Goal: Transaction & Acquisition: Purchase product/service

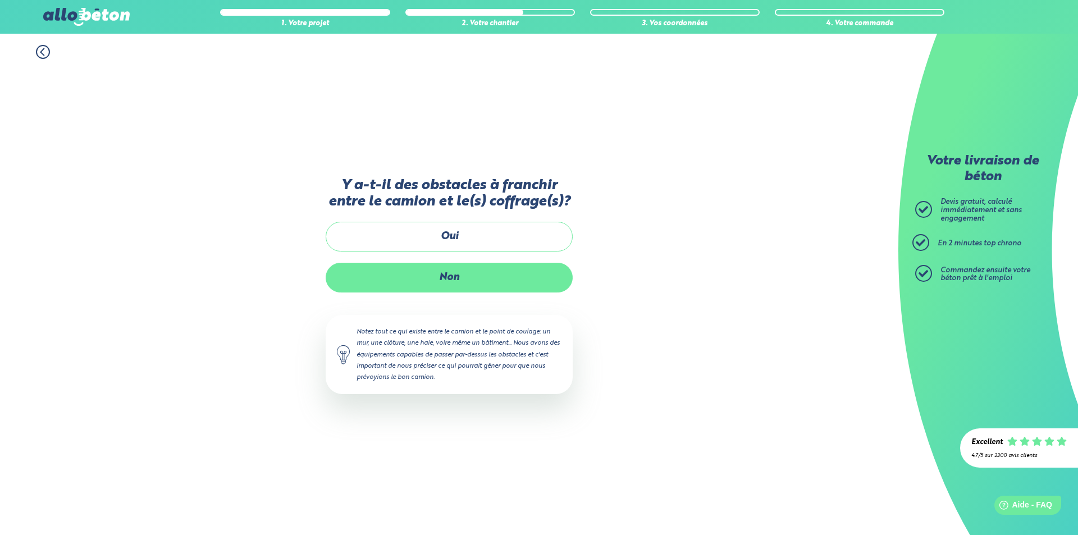
click at [458, 272] on label "Non" at bounding box center [449, 278] width 247 height 30
click at [0, 0] on input "Non" at bounding box center [0, 0] width 0 height 0
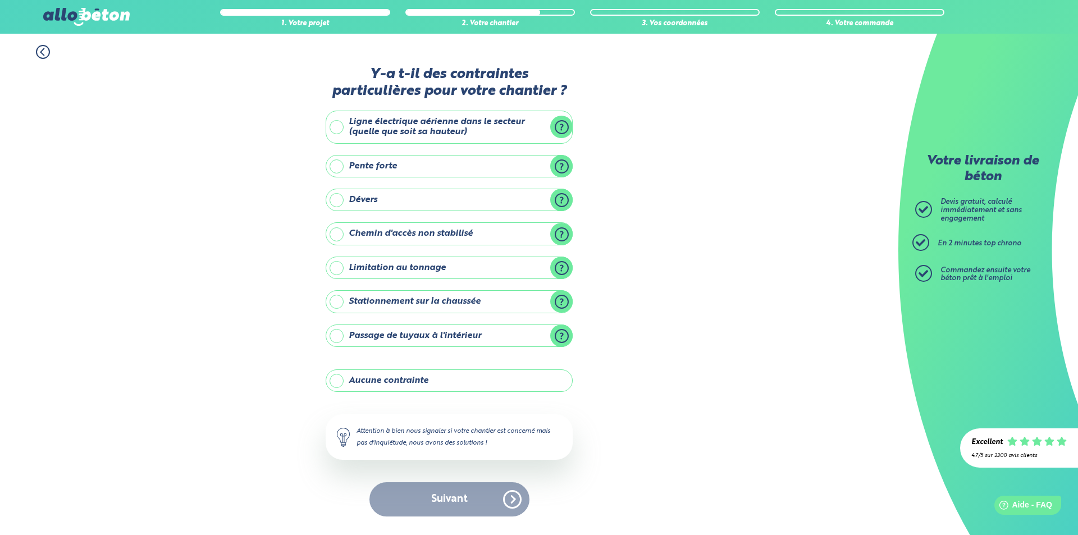
click at [393, 127] on label "Ligne électrique aérienne dans le secteur (quelle que soit sa hauteur)" at bounding box center [449, 127] width 247 height 33
click at [0, 0] on input "Ligne électrique aérienne dans le secteur (quelle que soit sa hauteur)" at bounding box center [0, 0] width 0 height 0
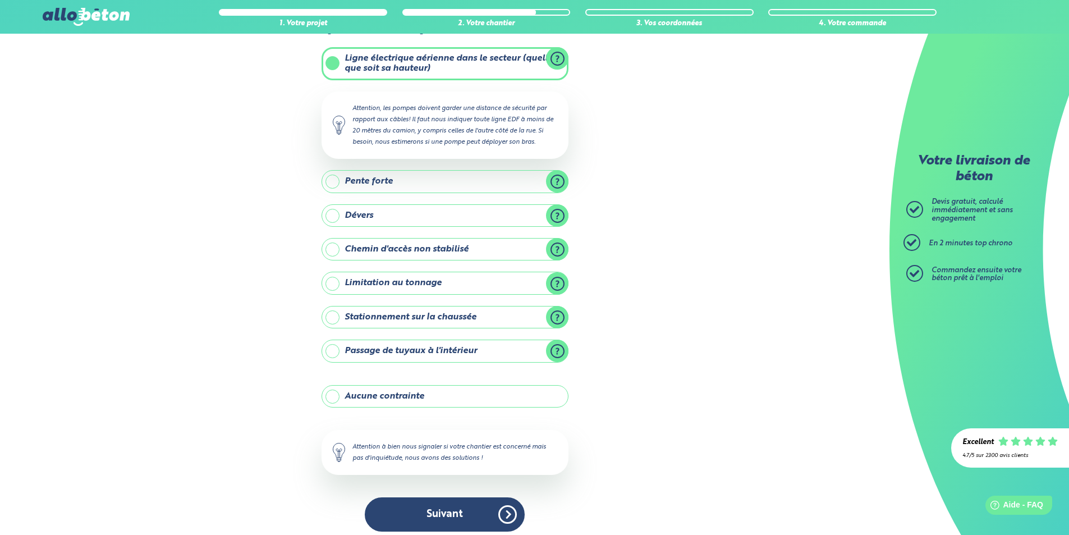
scroll to position [64, 0]
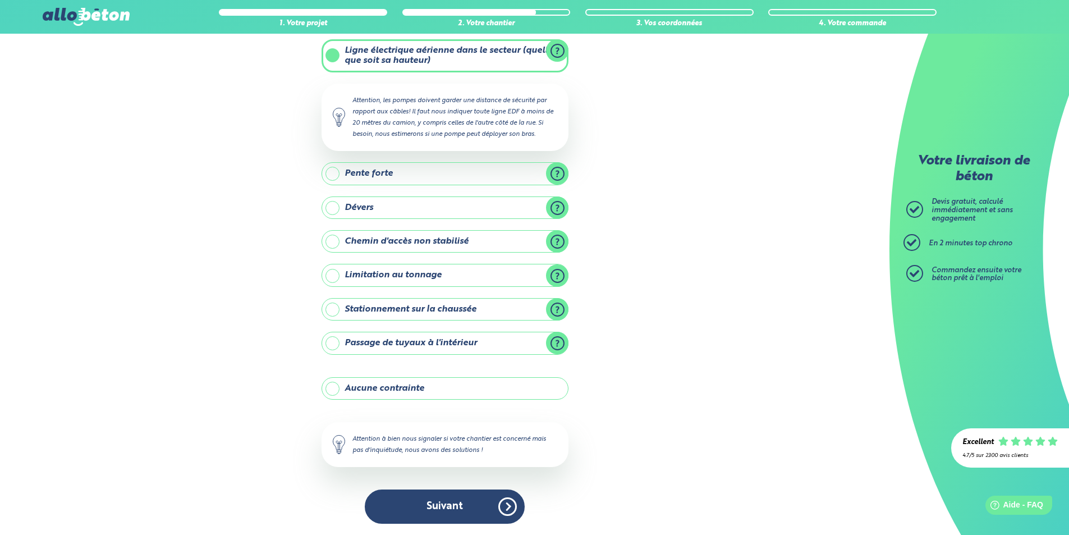
click at [412, 303] on label "Stationnement sur la chaussée" at bounding box center [445, 309] width 247 height 22
click at [0, 0] on input "Stationnement sur la chaussée" at bounding box center [0, 0] width 0 height 0
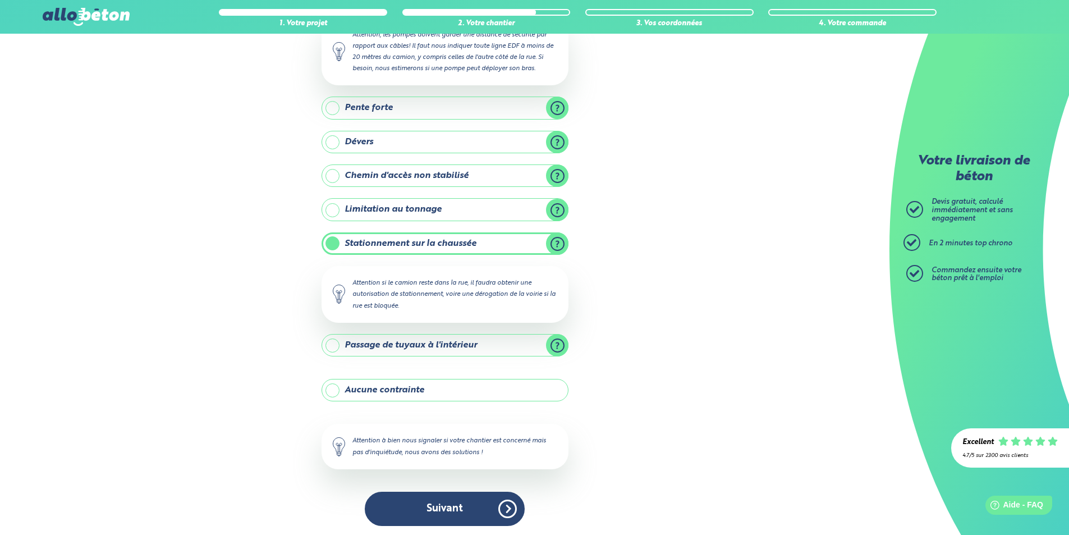
scroll to position [132, 0]
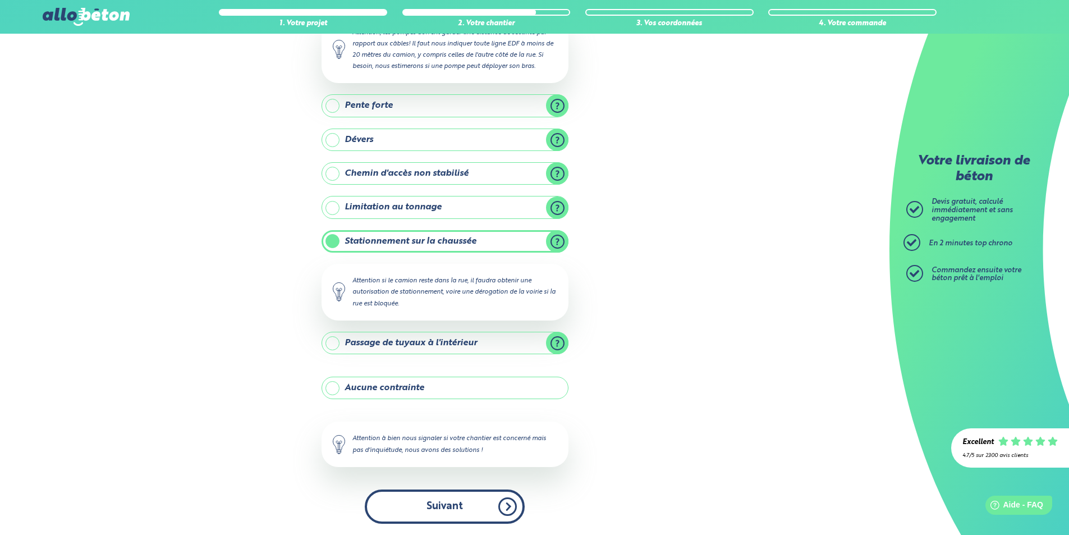
click at [443, 489] on button "Suivant" at bounding box center [445, 506] width 160 height 34
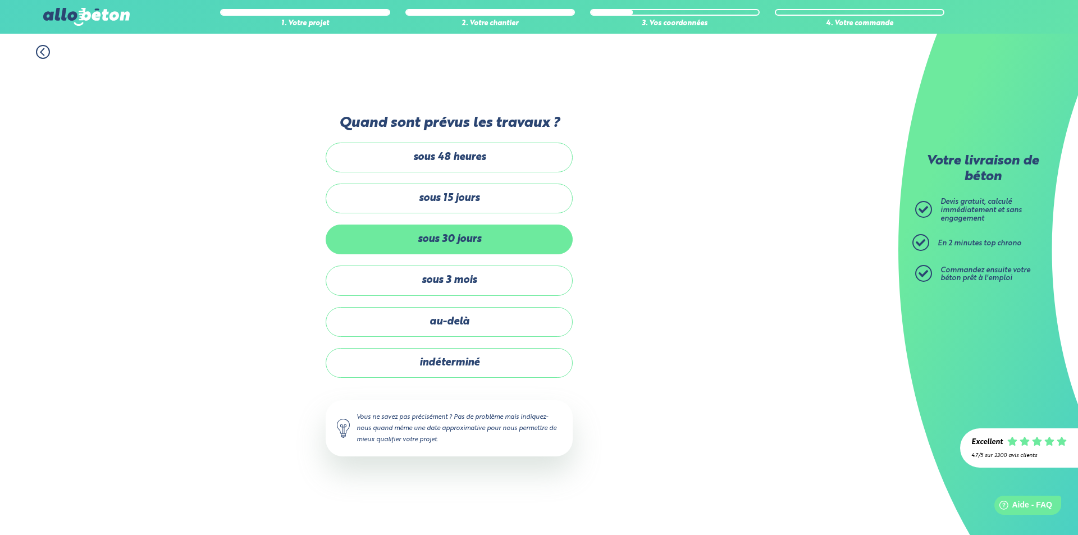
click at [473, 250] on label "sous 30 jours" at bounding box center [449, 239] width 247 height 30
click at [0, 0] on input "sous 30 jours" at bounding box center [0, 0] width 0 height 0
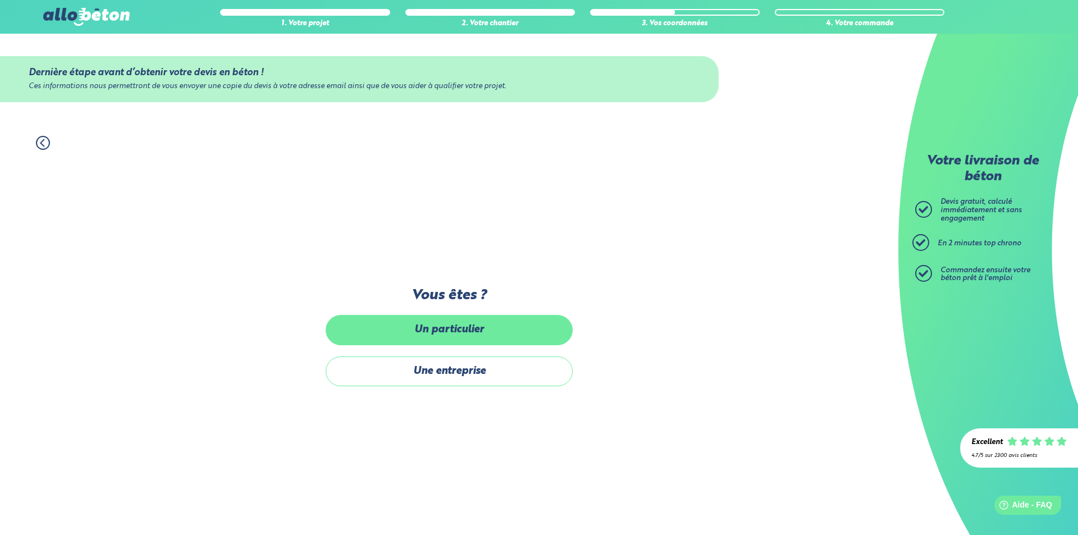
click at [475, 336] on label "Un particulier" at bounding box center [449, 330] width 247 height 30
click at [0, 0] on input "Un particulier" at bounding box center [0, 0] width 0 height 0
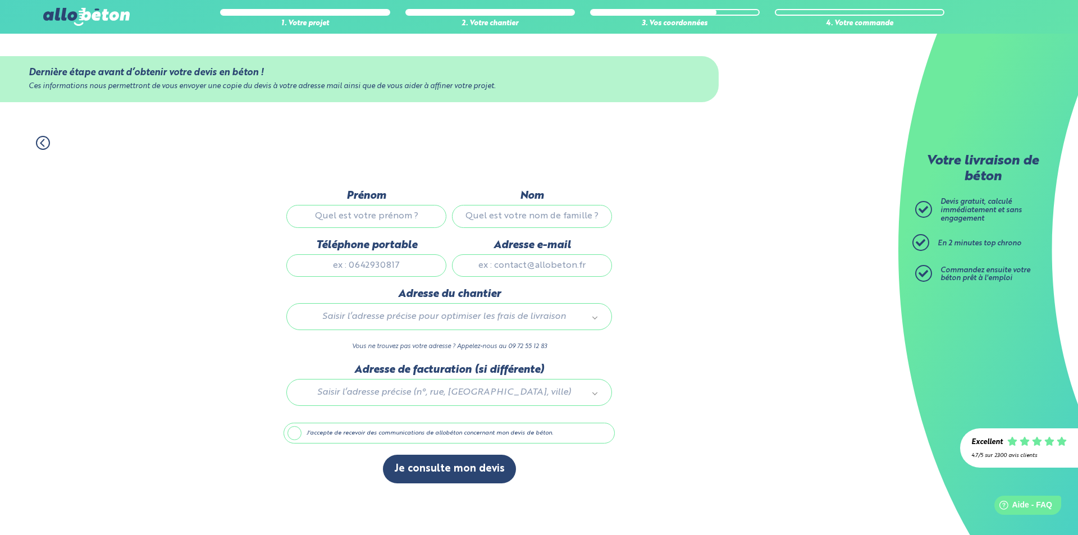
click at [387, 221] on input "Prénom" at bounding box center [366, 216] width 160 height 22
type input "jjj"
click at [525, 216] on input "Nom" at bounding box center [532, 216] width 160 height 22
type input "jjjj"
click at [523, 269] on input "Adresse e-mail" at bounding box center [532, 265] width 160 height 22
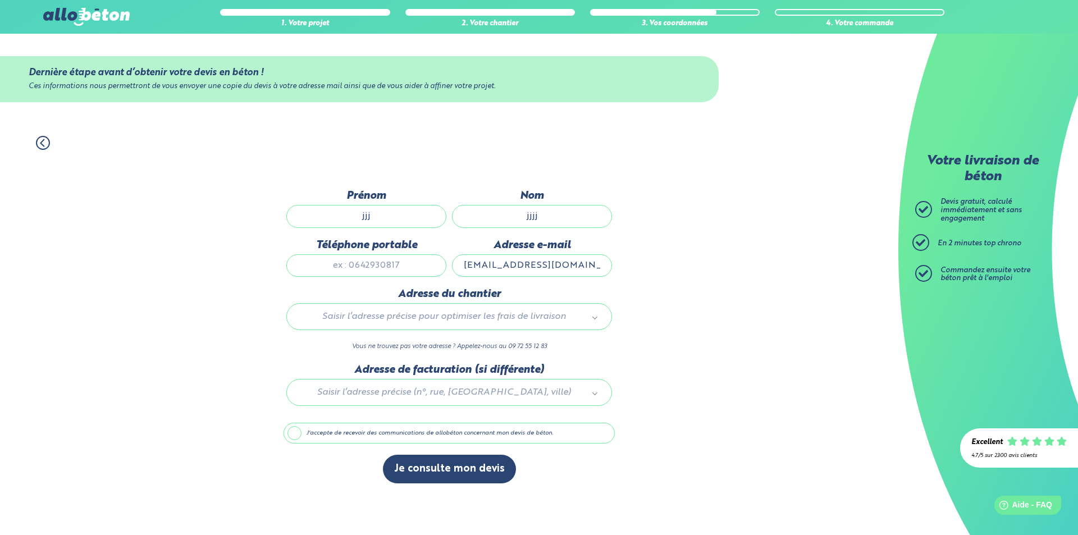
drag, startPoint x: 585, startPoint y: 264, endPoint x: 544, endPoint y: 268, distance: 41.7
click at [544, 268] on input "[EMAIL_ADDRESS][DOMAIN_NAME]" at bounding box center [532, 265] width 160 height 22
click at [505, 265] on input "[EMAIL_ADDRESS][DOMAIN_NAME]" at bounding box center [532, 265] width 160 height 22
click at [528, 264] on input "[EMAIL_ADDRESS][DOMAIN_NAME]" at bounding box center [532, 265] width 160 height 22
drag, startPoint x: 526, startPoint y: 263, endPoint x: 490, endPoint y: 264, distance: 36.5
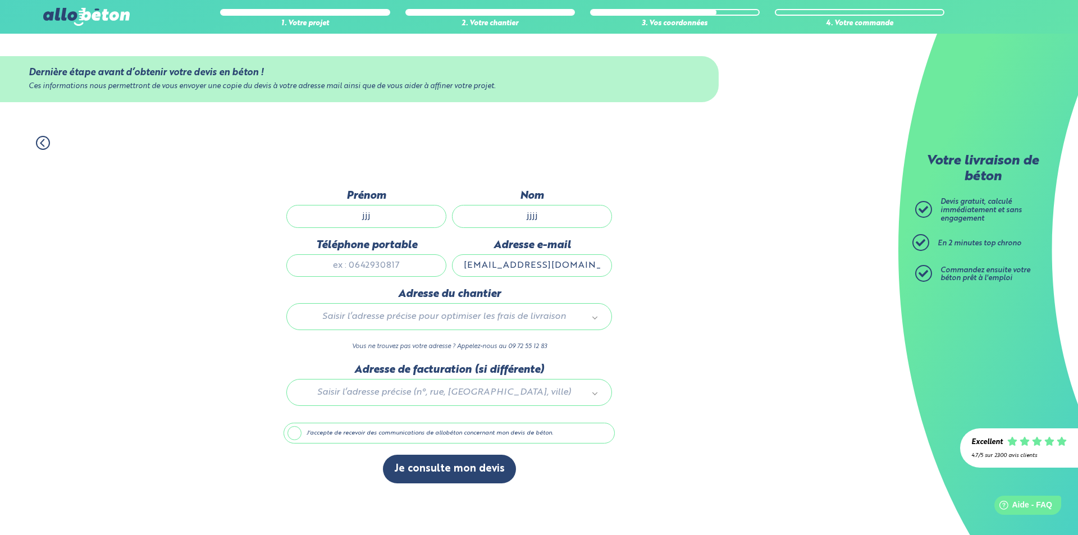
drag, startPoint x: 490, startPoint y: 264, endPoint x: 480, endPoint y: 264, distance: 10.1
click at [480, 264] on input "[EMAIL_ADDRESS][DOMAIN_NAME]" at bounding box center [532, 265] width 160 height 22
drag, startPoint x: 479, startPoint y: 264, endPoint x: 510, endPoint y: 266, distance: 31.5
click at [510, 266] on input "[EMAIL_ADDRESS][DOMAIN_NAME]" at bounding box center [532, 265] width 160 height 22
type input "[EMAIL_ADDRESS][DOMAIN_NAME]"
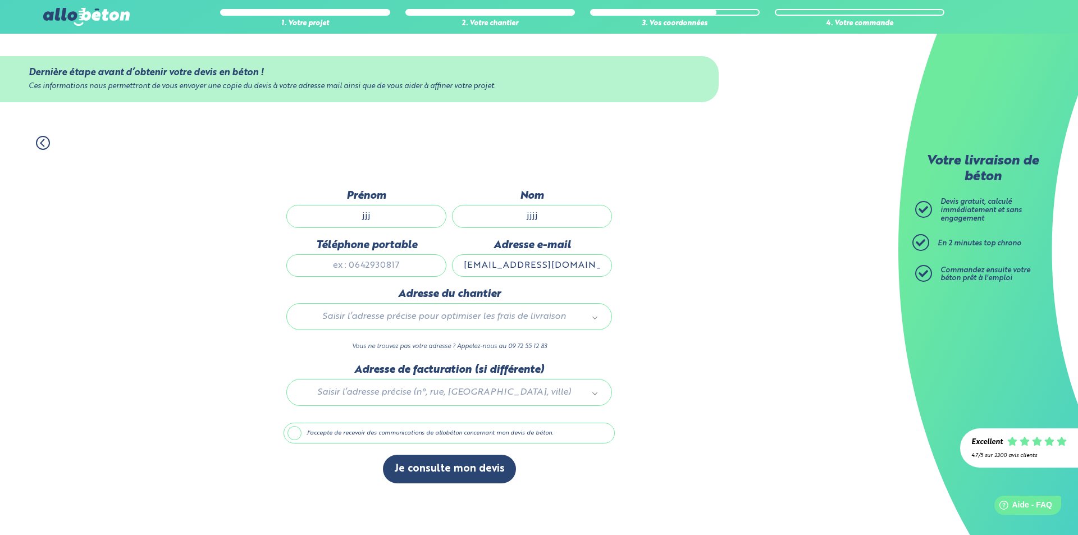
click at [696, 291] on div "1. Votre projet 2. Votre chantier 3. Vos coordonnées 4. Votre commande Dernière…" at bounding box center [449, 330] width 898 height 410
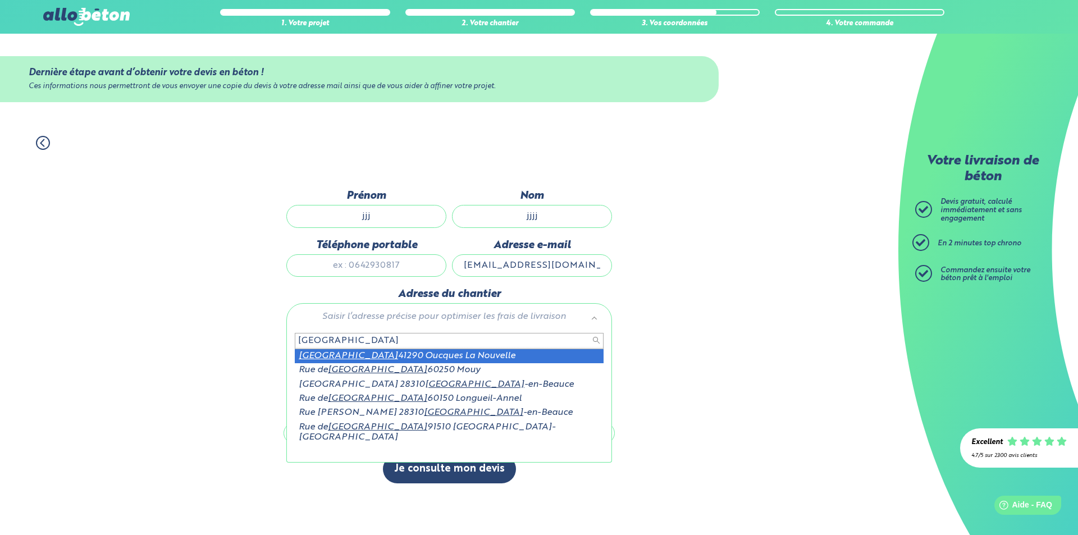
drag, startPoint x: 356, startPoint y: 336, endPoint x: 328, endPoint y: 336, distance: 28.6
drag, startPoint x: 328, startPoint y: 336, endPoint x: 314, endPoint y: 336, distance: 13.5
click at [314, 336] on input "[GEOGRAPHIC_DATA]" at bounding box center [449, 341] width 309 height 16
drag, startPoint x: 332, startPoint y: 337, endPoint x: 337, endPoint y: 341, distance: 6.8
click at [337, 341] on input "[GEOGRAPHIC_DATA]" at bounding box center [449, 341] width 309 height 16
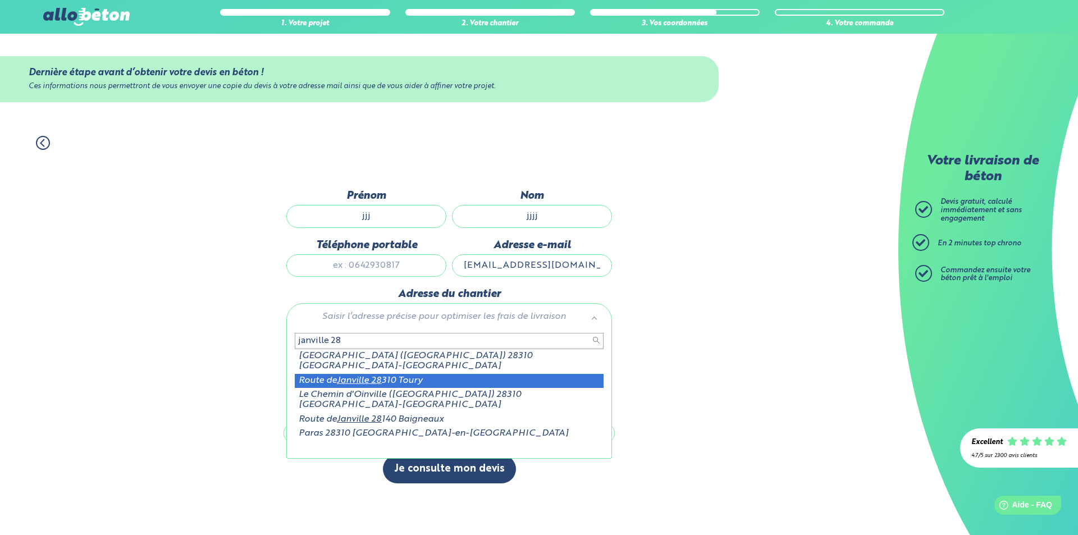
type input "janville 28"
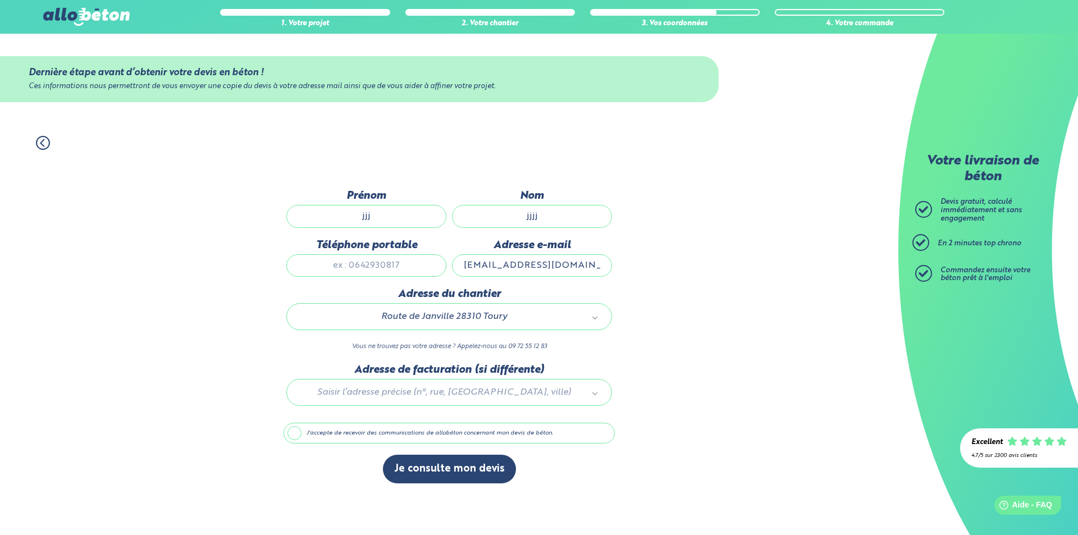
click at [384, 435] on label "J'accepte de recevoir des communications de allobéton concernant mon devis de b…" at bounding box center [448, 433] width 331 height 21
click at [0, 0] on input "J'accepte de recevoir des communications de allobéton concernant mon devis de b…" at bounding box center [0, 0] width 0 height 0
click at [384, 435] on label "J'accepte de recevoir des communications de allobéton concernant mon devis de b…" at bounding box center [448, 433] width 331 height 21
click at [0, 0] on input "J'accepte de recevoir des communications de allobéton concernant mon devis de b…" at bounding box center [0, 0] width 0 height 0
click at [395, 465] on button "Je consulte mon devis" at bounding box center [449, 469] width 133 height 29
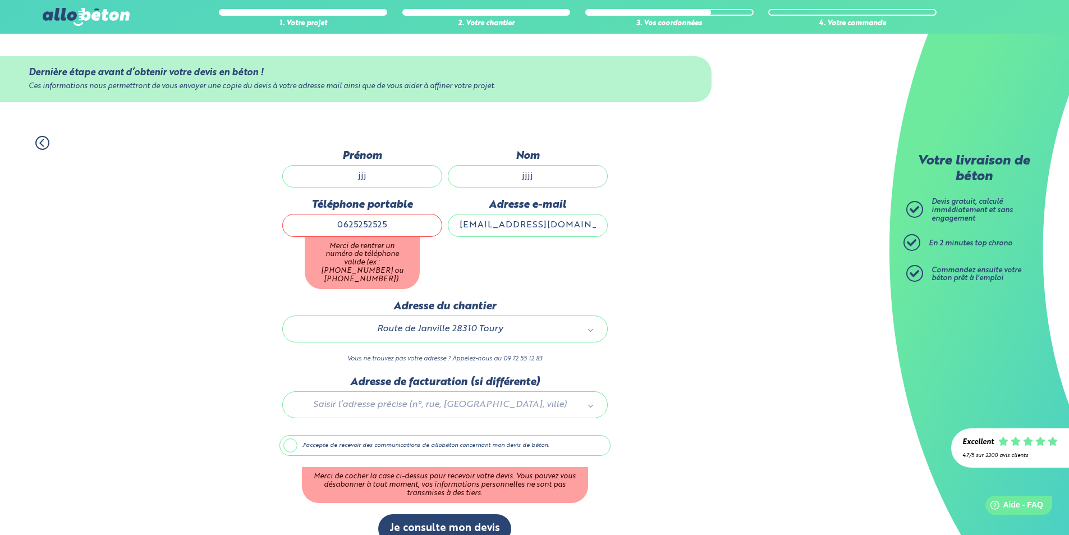
type input "0625252525"
click at [508, 253] on div "Adresse e-mail [EMAIL_ADDRESS][DOMAIN_NAME]" at bounding box center [528, 250] width 166 height 102
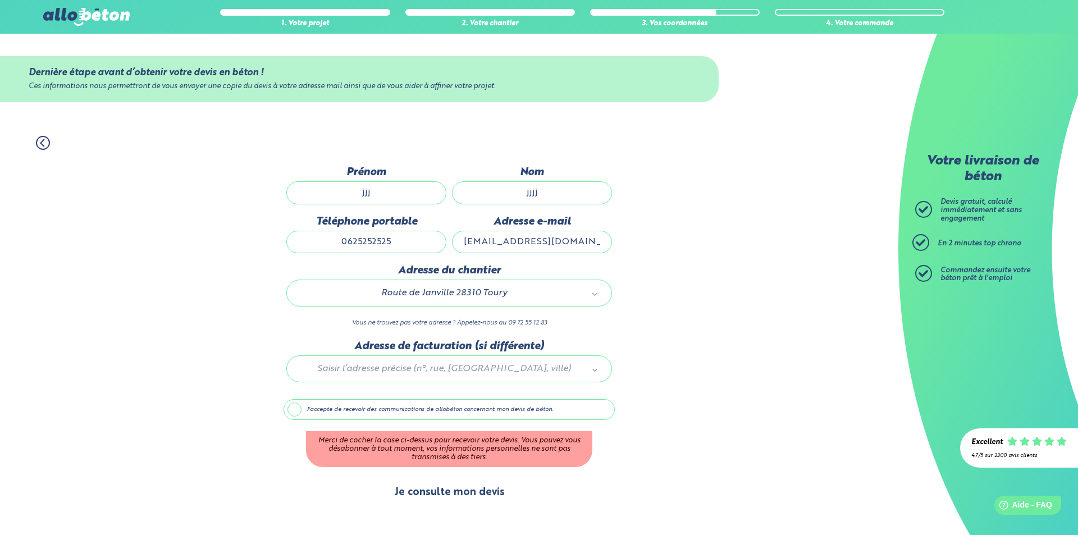
click at [476, 485] on button "Je consulte mon devis" at bounding box center [449, 492] width 133 height 29
click at [352, 412] on label "J'accepte de recevoir des communications de allobéton concernant mon devis de b…" at bounding box center [448, 409] width 331 height 21
click at [0, 0] on input "J'accepte de recevoir des communications de allobéton concernant mon devis de b…" at bounding box center [0, 0] width 0 height 0
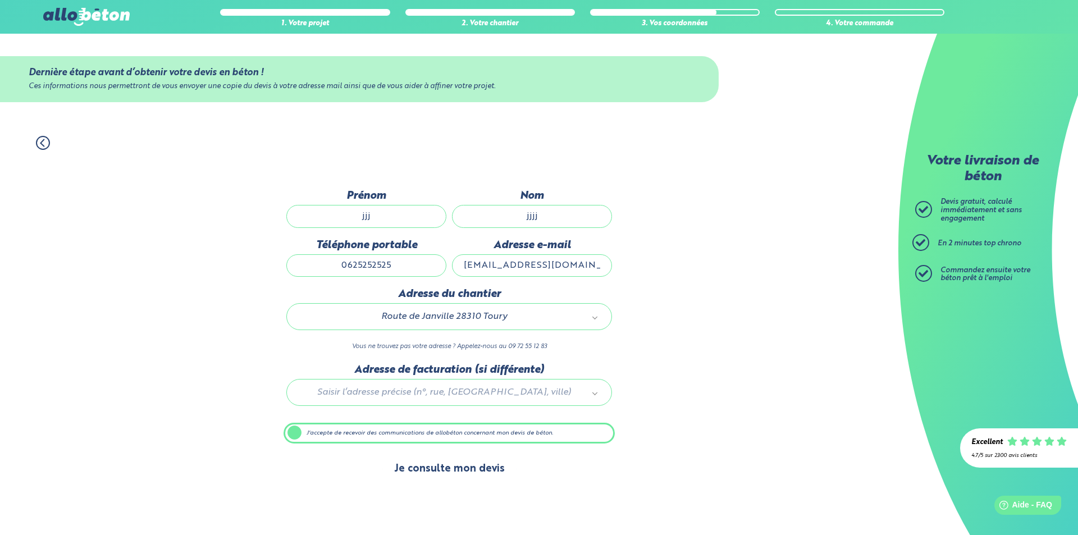
click at [474, 464] on button "Je consulte mon devis" at bounding box center [449, 469] width 133 height 29
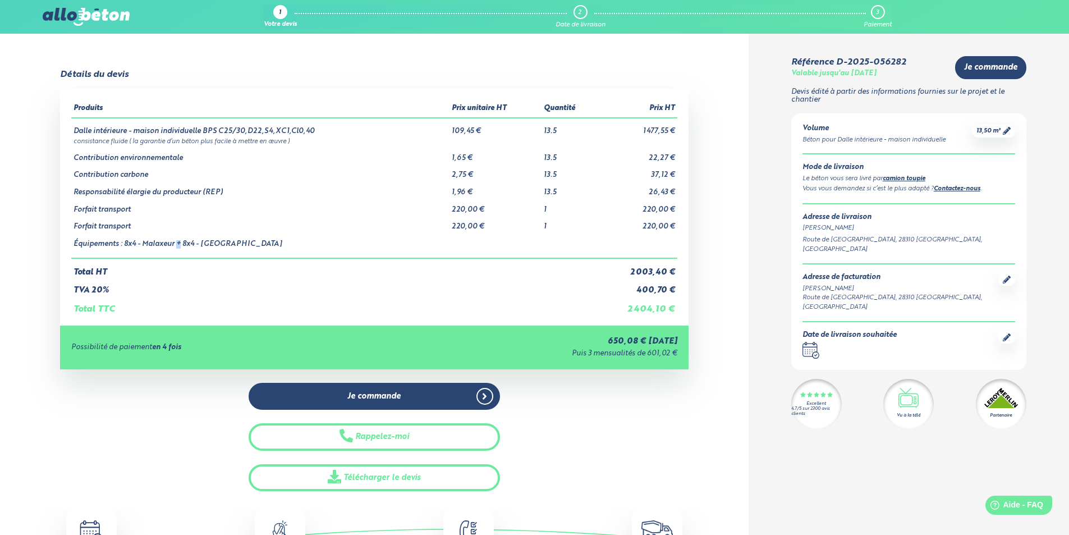
drag, startPoint x: 175, startPoint y: 248, endPoint x: 181, endPoint y: 247, distance: 5.6
click at [181, 247] on td "Équipements : 8x4 - Malaxeur + 8x4 - [GEOGRAPHIC_DATA]" at bounding box center [260, 244] width 378 height 27
click at [249, 258] on td "Total HT" at bounding box center [334, 267] width 526 height 19
click at [142, 145] on tbody "Dalle intérieure - maison individuelle BPS C25/30,D22,S4,XC1,Cl0,40 109,45 € 13…" at bounding box center [374, 188] width 606 height 140
click at [93, 133] on td "Dalle intérieure - maison individuelle BPS C25/30,D22,S4,XC1,Cl0,40" at bounding box center [260, 127] width 378 height 18
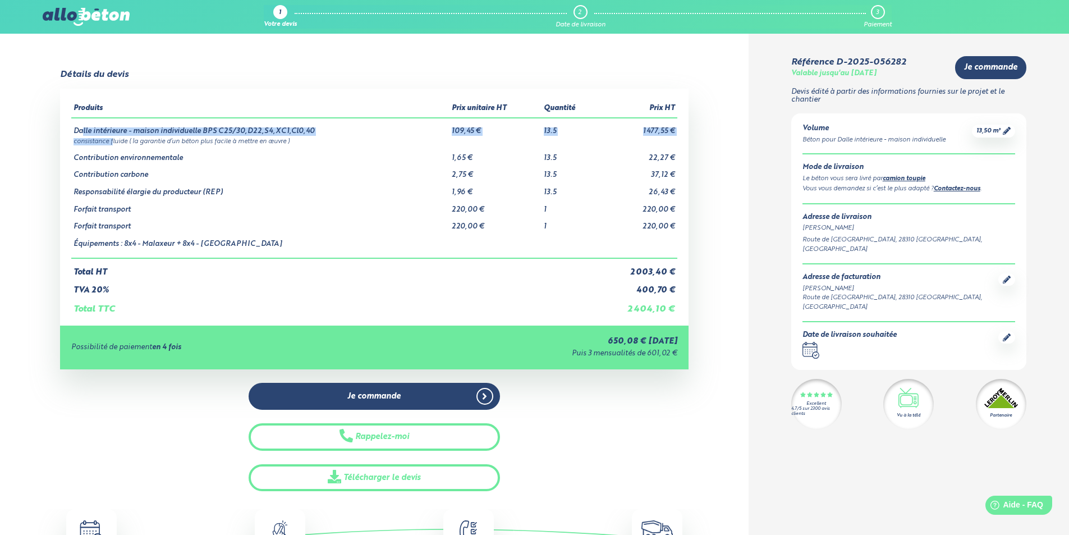
drag, startPoint x: 84, startPoint y: 131, endPoint x: 113, endPoint y: 144, distance: 32.7
click at [113, 144] on tbody "Dalle intérieure - maison individuelle BPS C25/30,D22,S4,XC1,Cl0,40 109,45 € 13…" at bounding box center [374, 188] width 606 height 140
click at [673, 407] on div "Je commande Rappelez-moi Télécharger le devis" at bounding box center [374, 437] width 629 height 109
drag, startPoint x: 657, startPoint y: 337, endPoint x: 659, endPoint y: 383, distance: 46.1
click at [659, 383] on div "Je commande Rappelez-moi Télécharger le devis" at bounding box center [374, 437] width 629 height 109
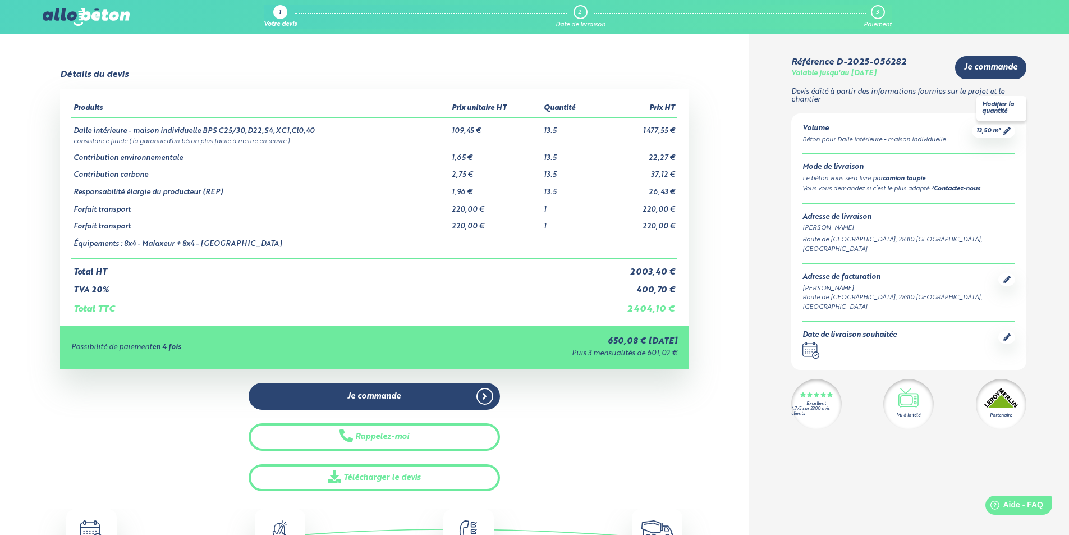
click at [991, 136] on div "13,50 m³" at bounding box center [993, 131] width 43 height 13
click at [1002, 127] on link "13,50 m³" at bounding box center [994, 131] width 34 height 8
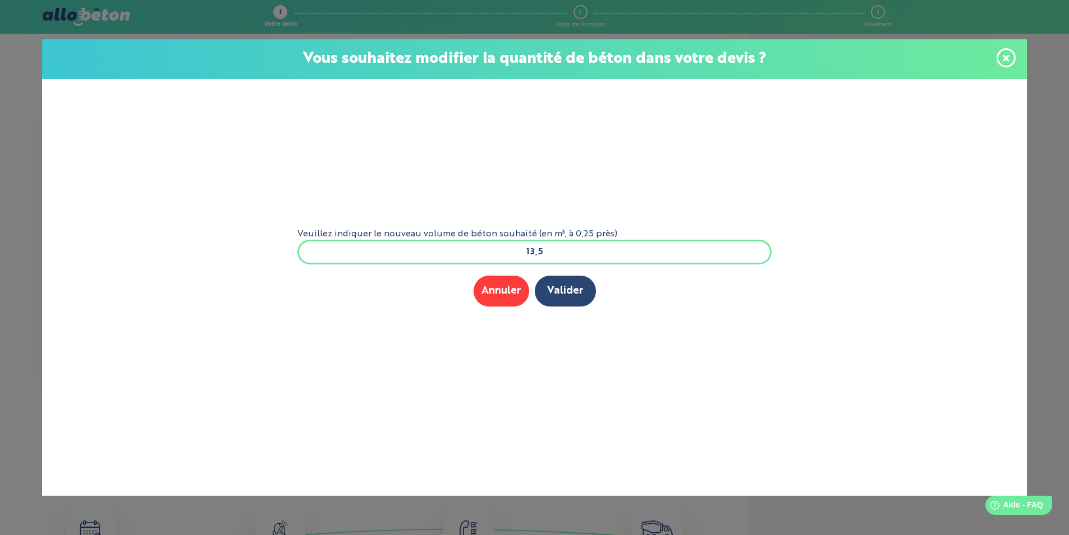
drag, startPoint x: 565, startPoint y: 258, endPoint x: 529, endPoint y: 257, distance: 35.9
click at [529, 257] on input "13,5" at bounding box center [534, 252] width 475 height 25
type input "14"
click at [555, 288] on button "Valider" at bounding box center [565, 291] width 61 height 31
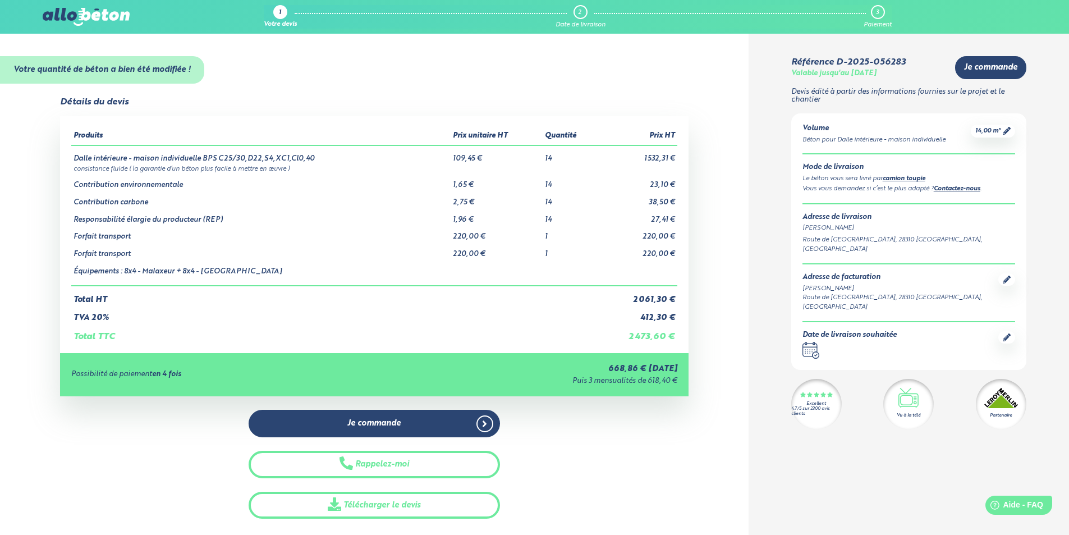
click at [877, 75] on div "Valable jusqu'au [DATE]" at bounding box center [833, 74] width 85 height 8
drag, startPoint x: 881, startPoint y: 77, endPoint x: 1059, endPoint y: 204, distance: 219.0
click at [914, 179] on link "camion toupie" at bounding box center [904, 179] width 43 height 6
click at [658, 159] on td "1 532,31 €" at bounding box center [637, 154] width 79 height 18
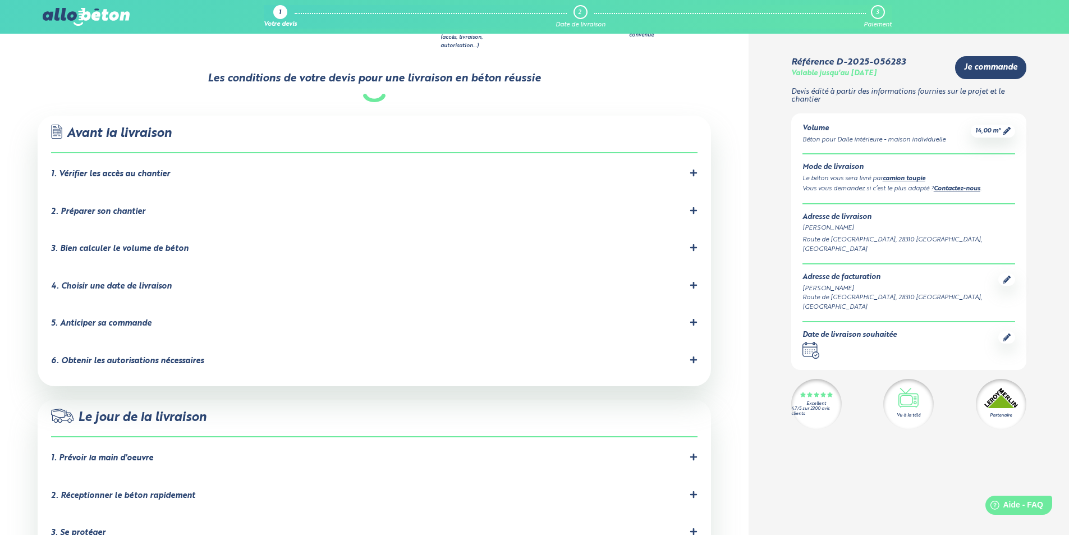
scroll to position [673, 0]
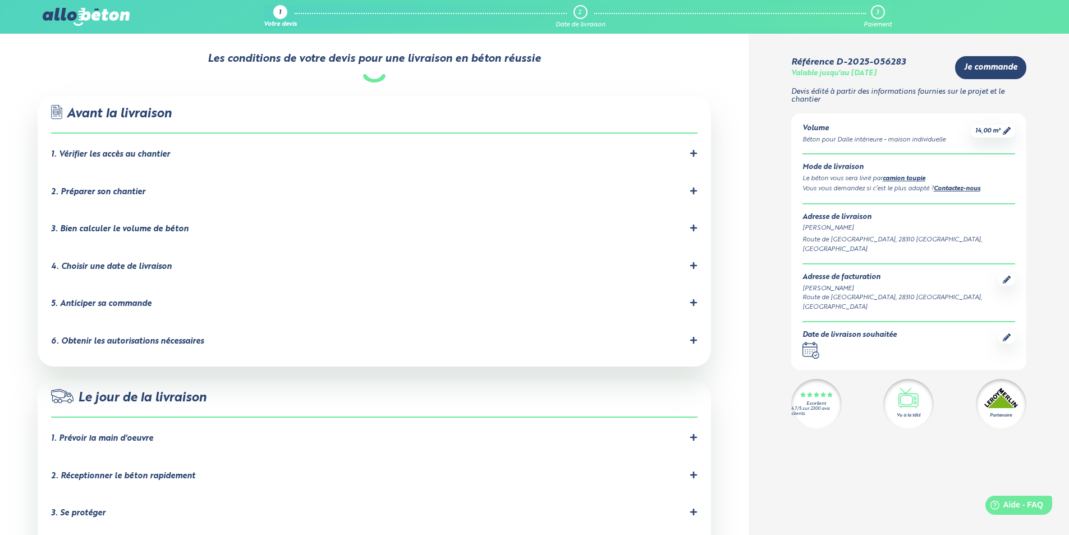
click at [103, 299] on div "5. Anticiper sa commande" at bounding box center [101, 304] width 100 height 10
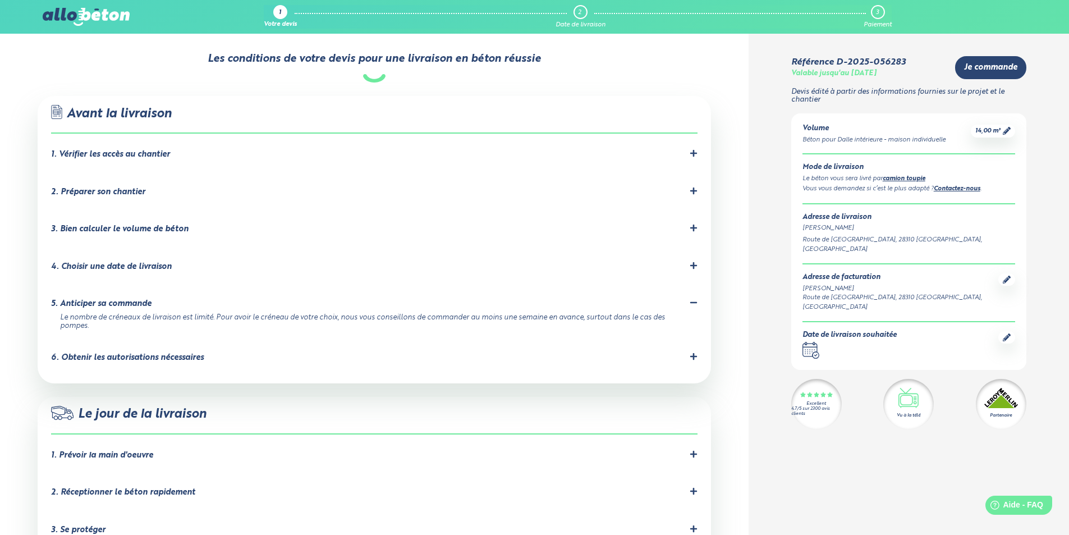
click at [103, 299] on div "5. Anticiper sa commande" at bounding box center [101, 304] width 100 height 10
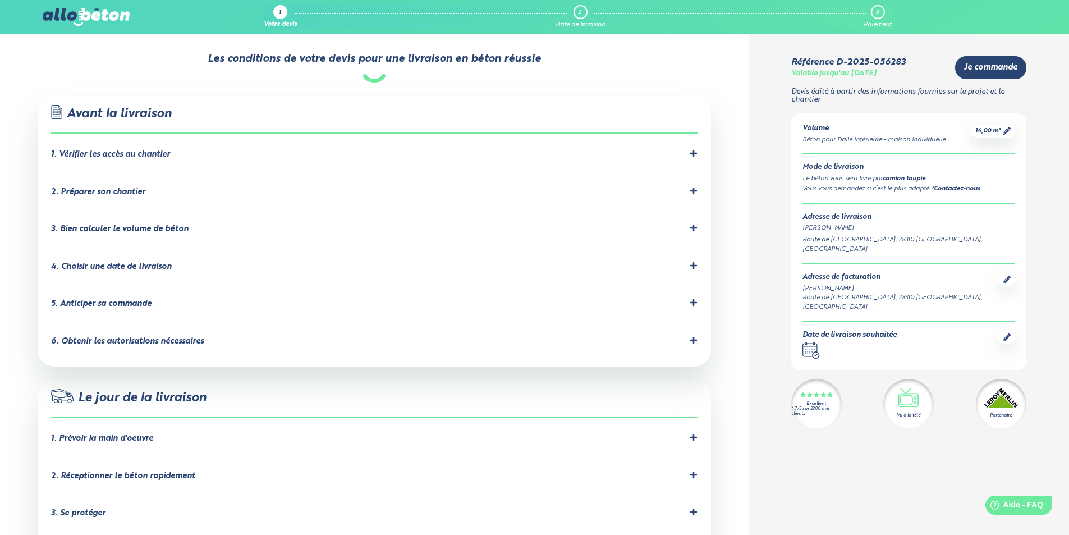
click at [104, 337] on div "6. Obtenir les autorisations nécessaires" at bounding box center [127, 342] width 153 height 10
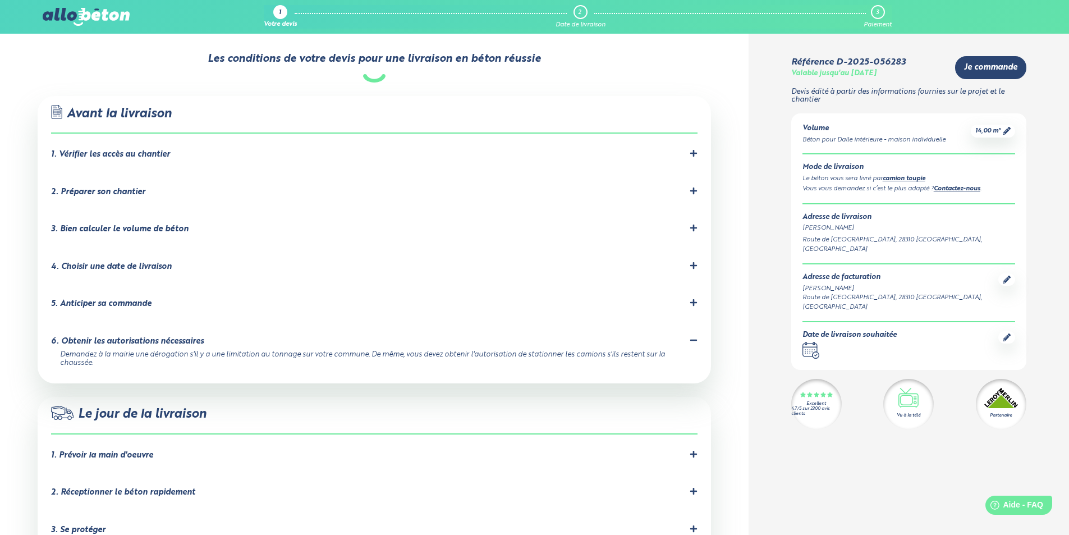
click at [106, 337] on div "6. Obtenir les autorisations nécessaires" at bounding box center [127, 342] width 153 height 10
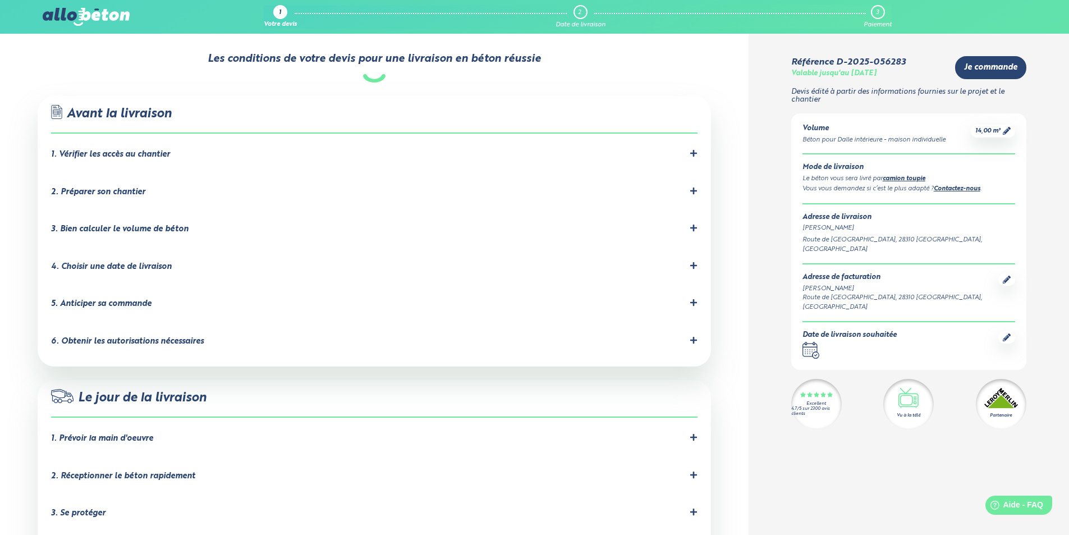
click at [106, 337] on div "6. Obtenir les autorisations nécessaires" at bounding box center [127, 342] width 153 height 10
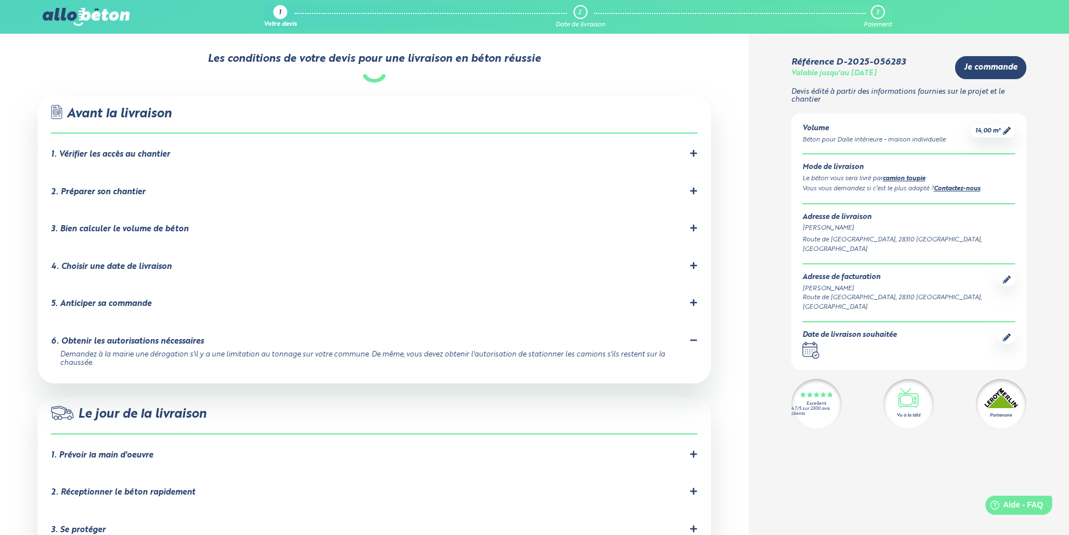
click at [106, 337] on div "6. Obtenir les autorisations nécessaires" at bounding box center [127, 342] width 153 height 10
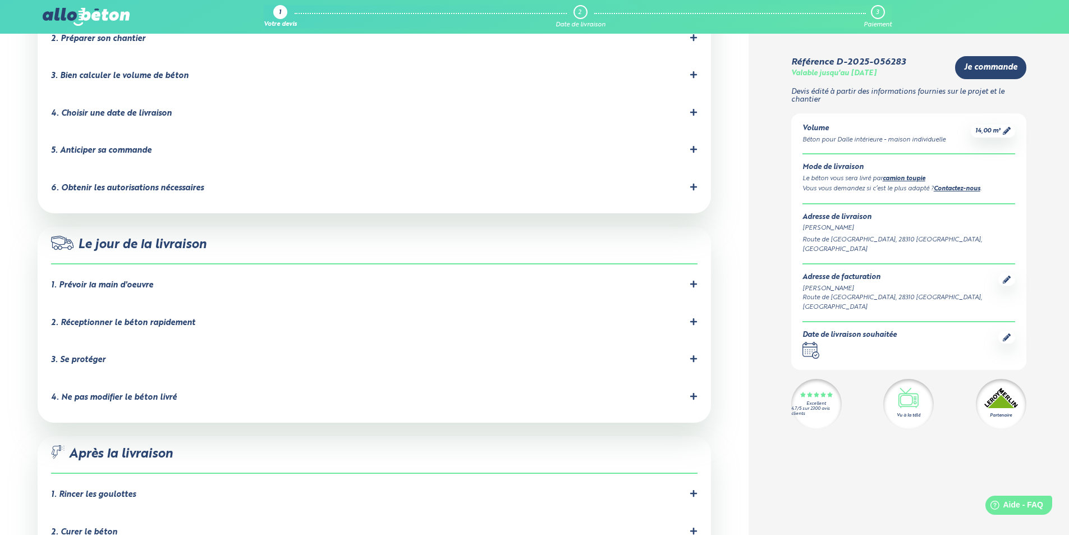
scroll to position [842, 0]
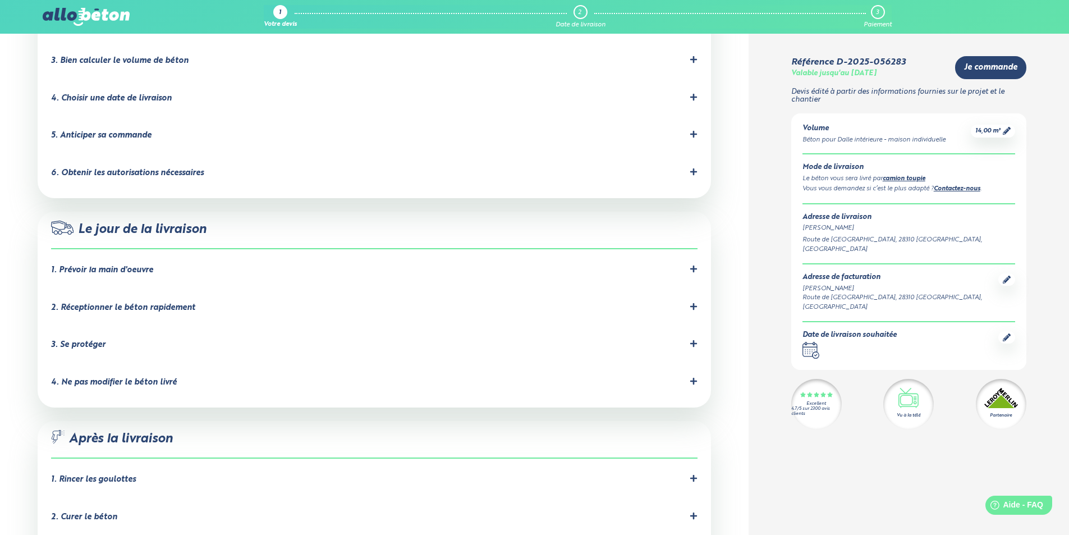
click at [146, 254] on li "1. Prévoir la main d'oeuvre allobéton ne propose que la livraison de béton, pas…" at bounding box center [374, 273] width 647 height 38
click at [140, 265] on div "1. Prévoir la main d'oeuvre" at bounding box center [102, 270] width 102 height 10
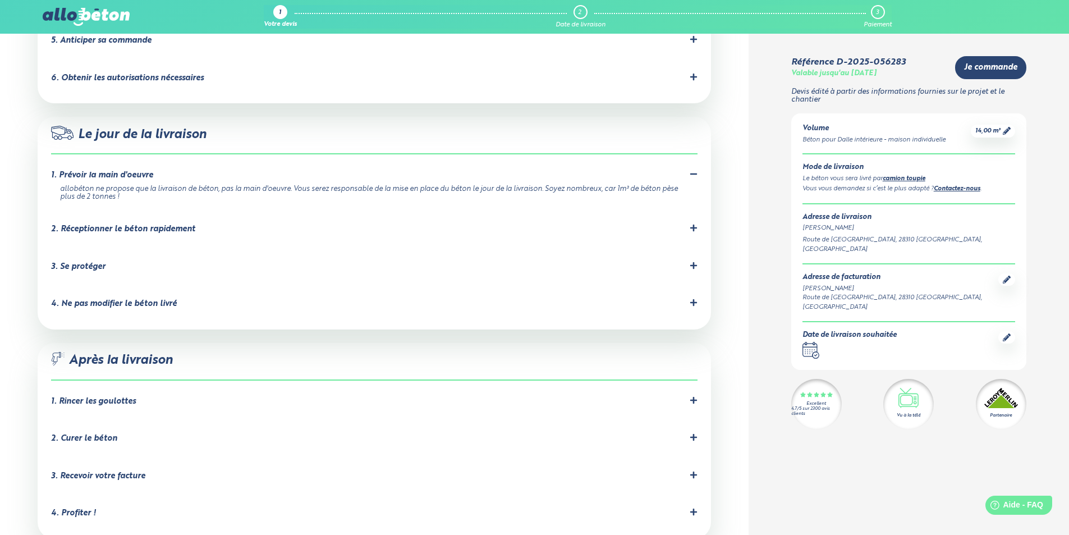
scroll to position [954, 0]
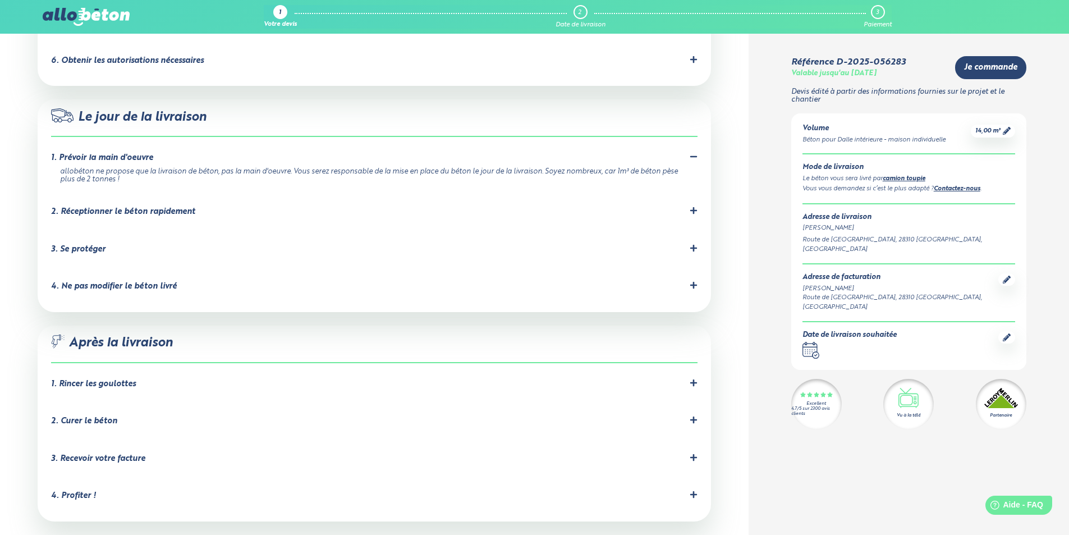
click at [92, 207] on div "2. Réceptionner le béton rapidement" at bounding box center [123, 212] width 144 height 10
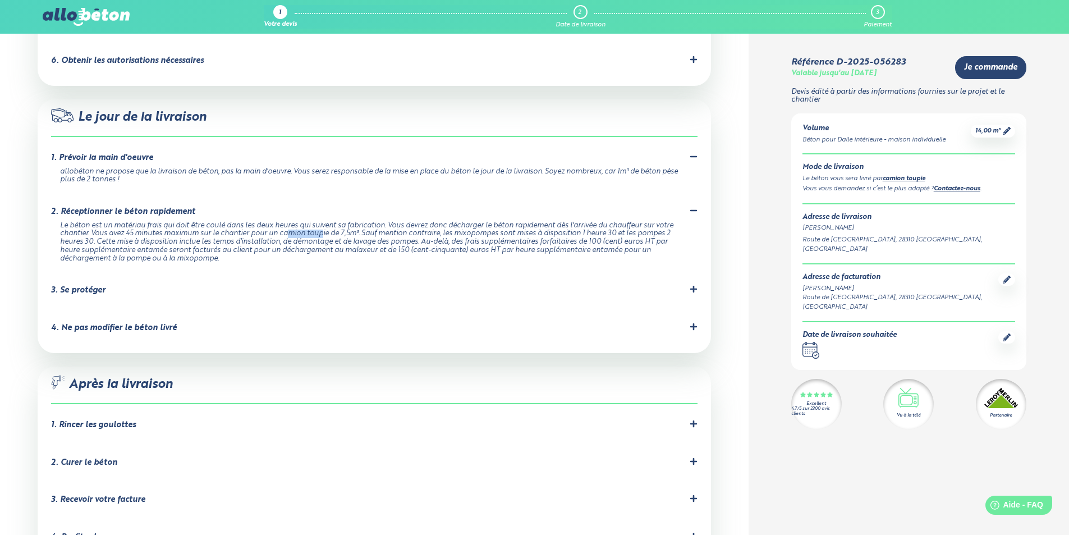
drag, startPoint x: 186, startPoint y: 204, endPoint x: 241, endPoint y: 207, distance: 55.6
drag, startPoint x: 241, startPoint y: 207, endPoint x: 283, endPoint y: 193, distance: 44.4
click at [282, 222] on div "Le béton est un matériau frais qui doit être coulé dans les deux heures qui sui…" at bounding box center [372, 243] width 624 height 42
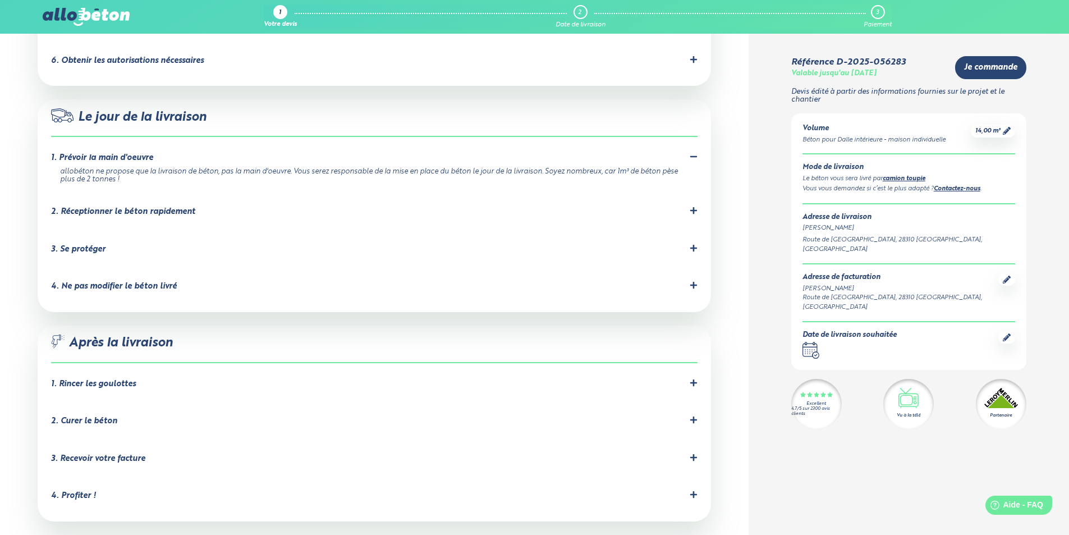
click at [254, 207] on div "2. Réceptionner le béton rapidement" at bounding box center [374, 214] width 647 height 15
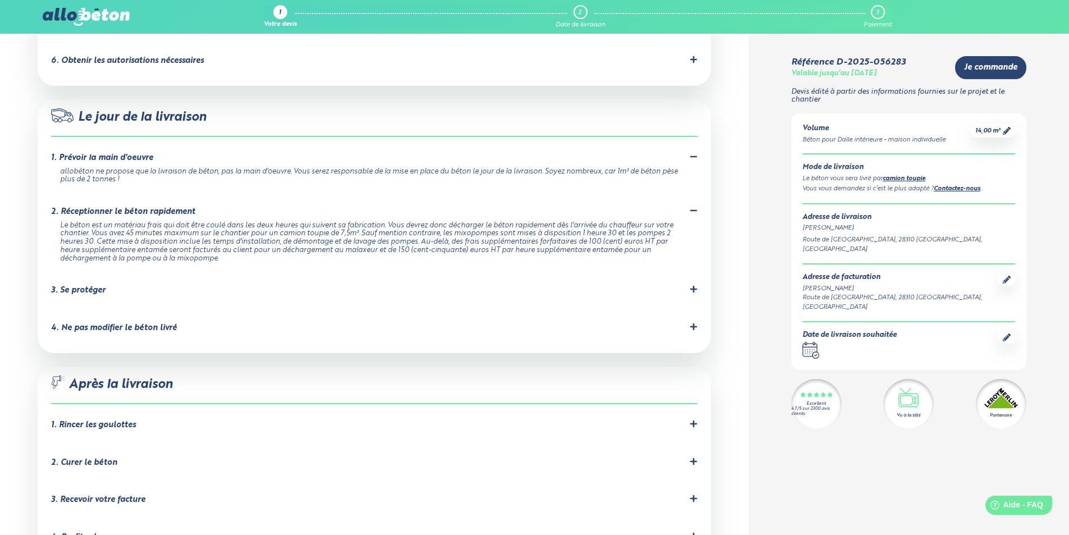
click at [94, 274] on li "3. Se protéger Prévoyez les équipements de protection nécessaires pour éviter t…" at bounding box center [374, 293] width 647 height 38
click at [98, 286] on div "3. Se protéger" at bounding box center [78, 291] width 54 height 10
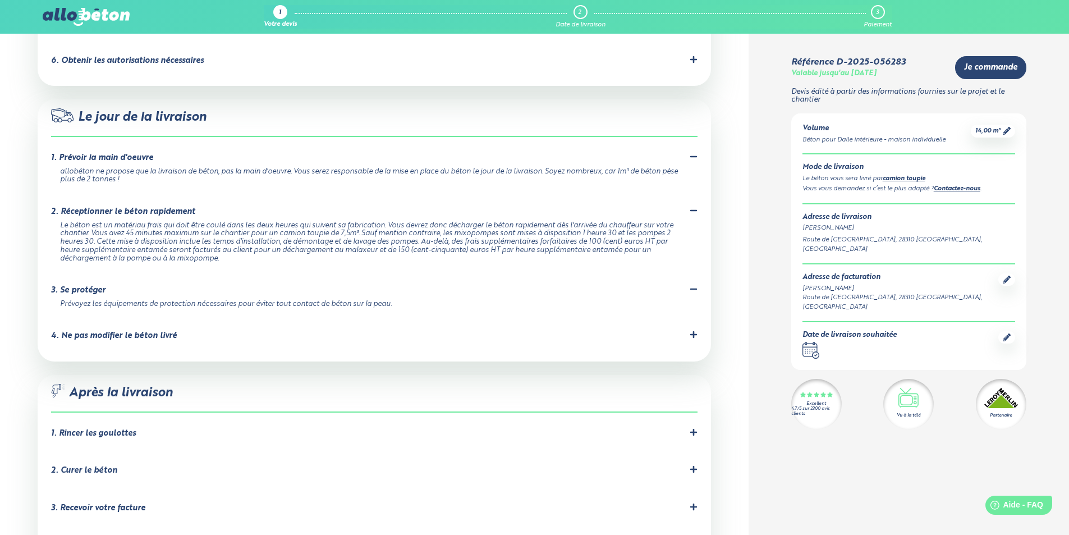
click at [99, 286] on div "3. Se protéger" at bounding box center [78, 291] width 54 height 10
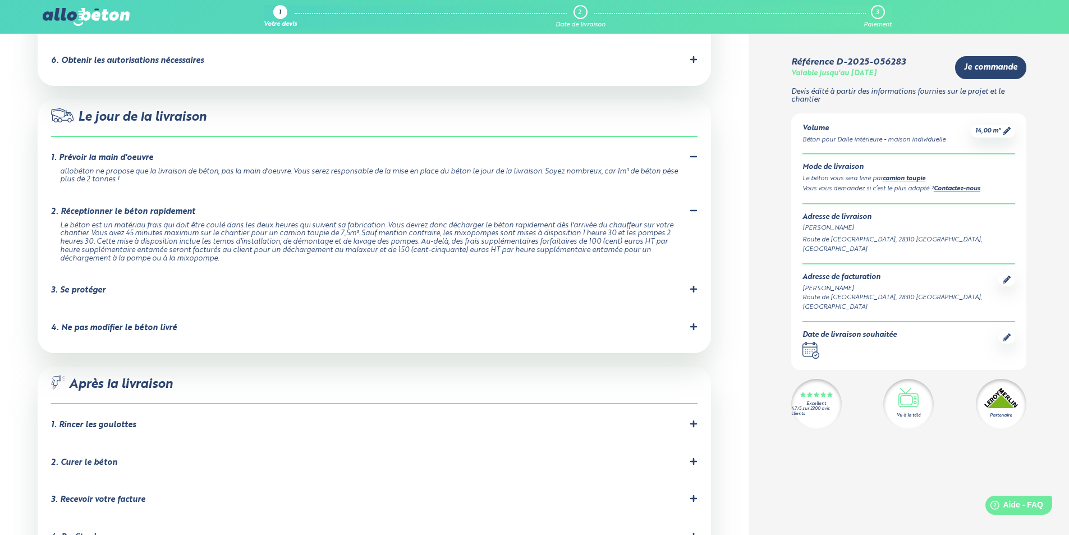
click at [130, 323] on div "4. Ne pas modifier le béton livré" at bounding box center [114, 328] width 126 height 10
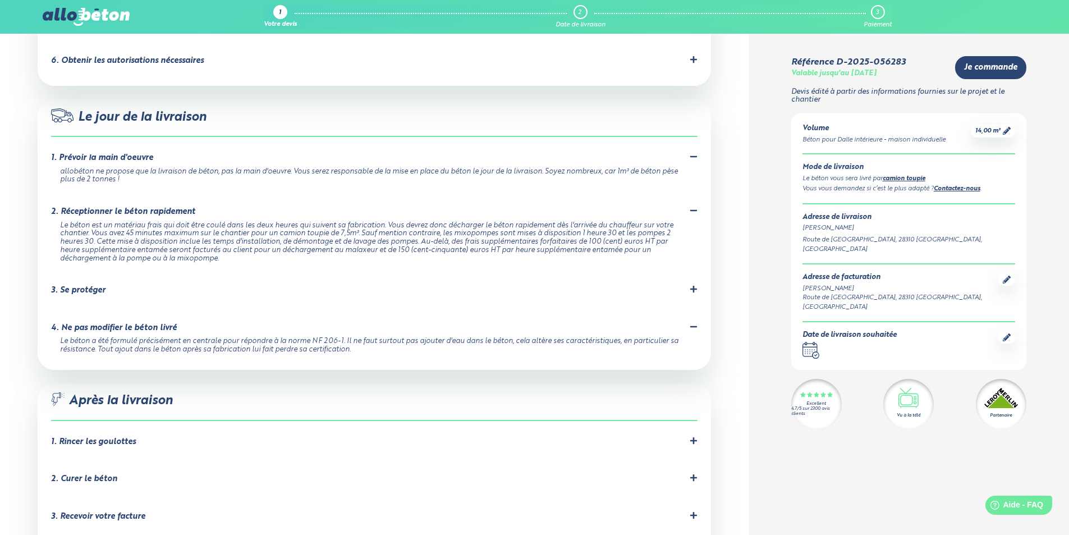
click at [130, 323] on div "4. Ne pas modifier le béton livré" at bounding box center [114, 328] width 126 height 10
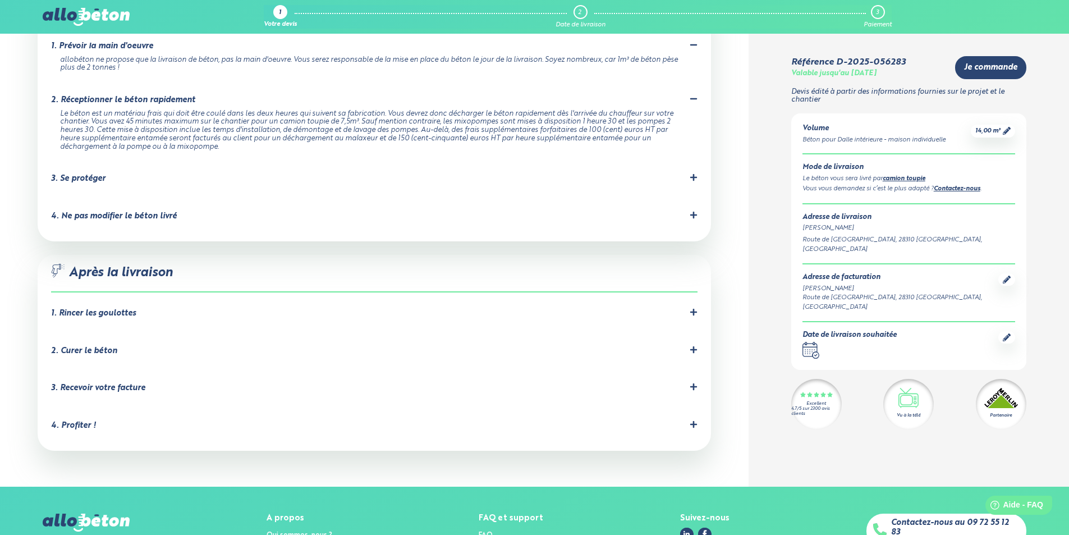
scroll to position [1066, 0]
click at [141, 296] on li "1. Rincer les goulottes Le chauffeur devra rincer les goulottes obligatoirement…" at bounding box center [374, 315] width 647 height 38
click at [138, 308] on div "1. Rincer les goulottes" at bounding box center [374, 313] width 647 height 11
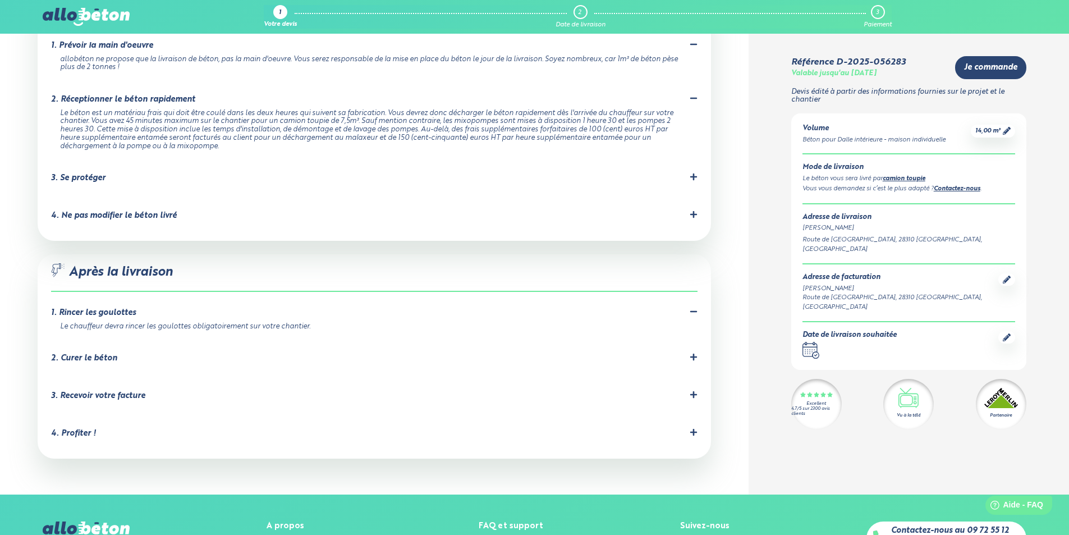
click at [104, 354] on div "2. Curer le béton" at bounding box center [84, 359] width 66 height 10
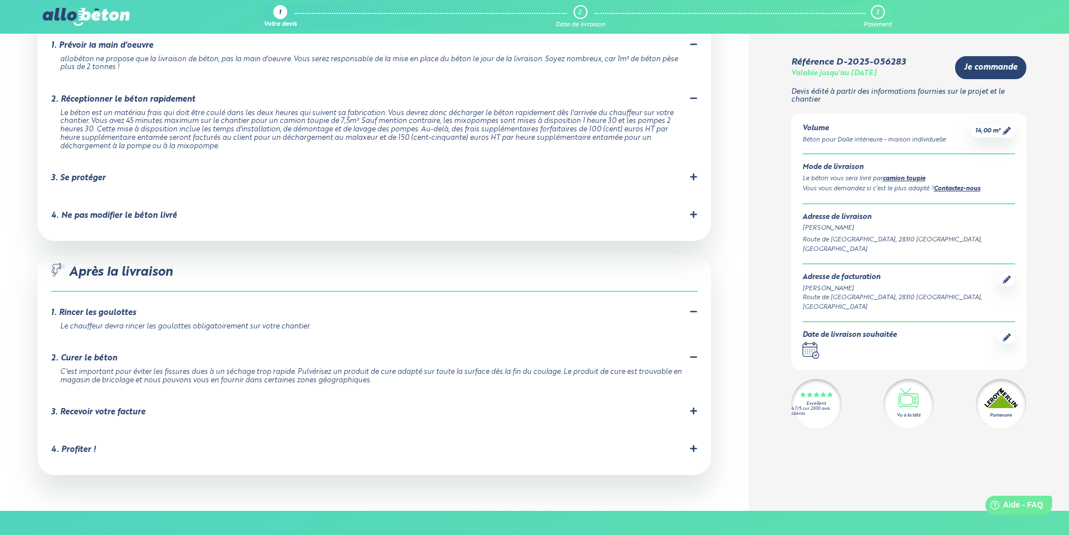
drag, startPoint x: 123, startPoint y: 336, endPoint x: 381, endPoint y: 341, distance: 257.7
click at [381, 368] on div "C'est important pour éviter les fissures dues à un séchage trop rapide. Pulvéri…" at bounding box center [372, 376] width 624 height 16
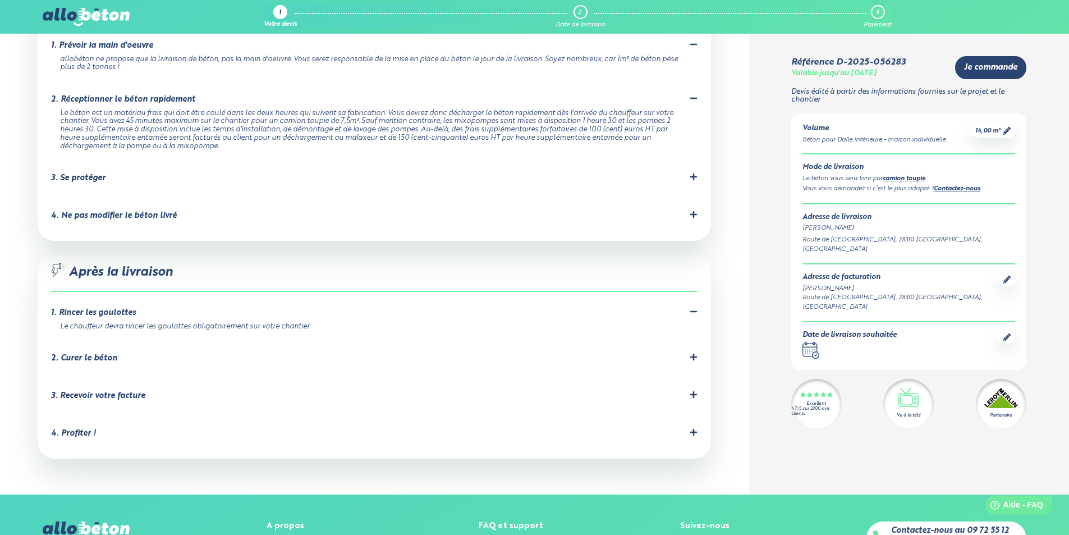
click at [382, 379] on li "3. Recevoir votre facture Votre facture sera envoyée automatiquement par mail l…" at bounding box center [374, 398] width 647 height 38
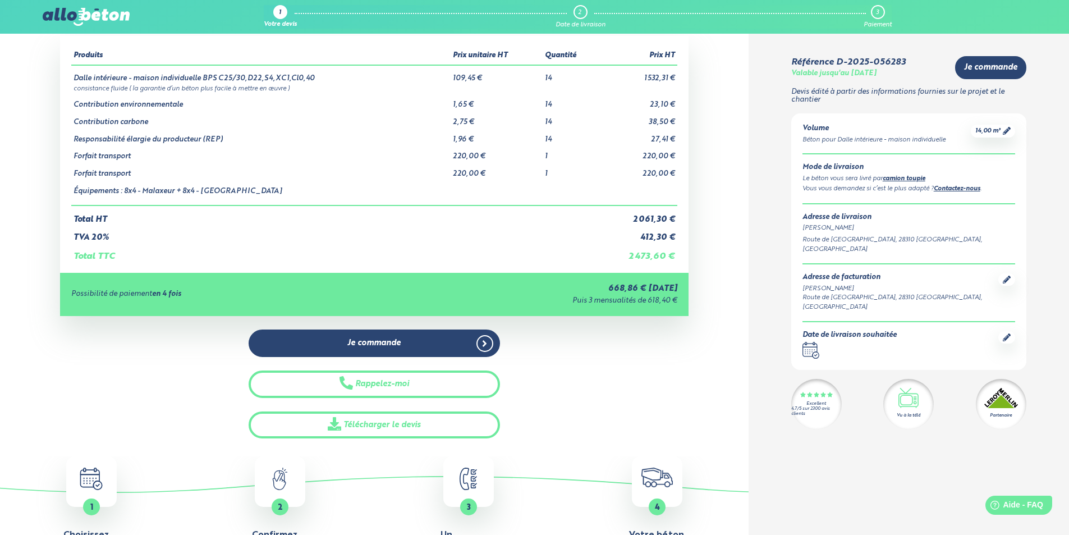
scroll to position [0, 0]
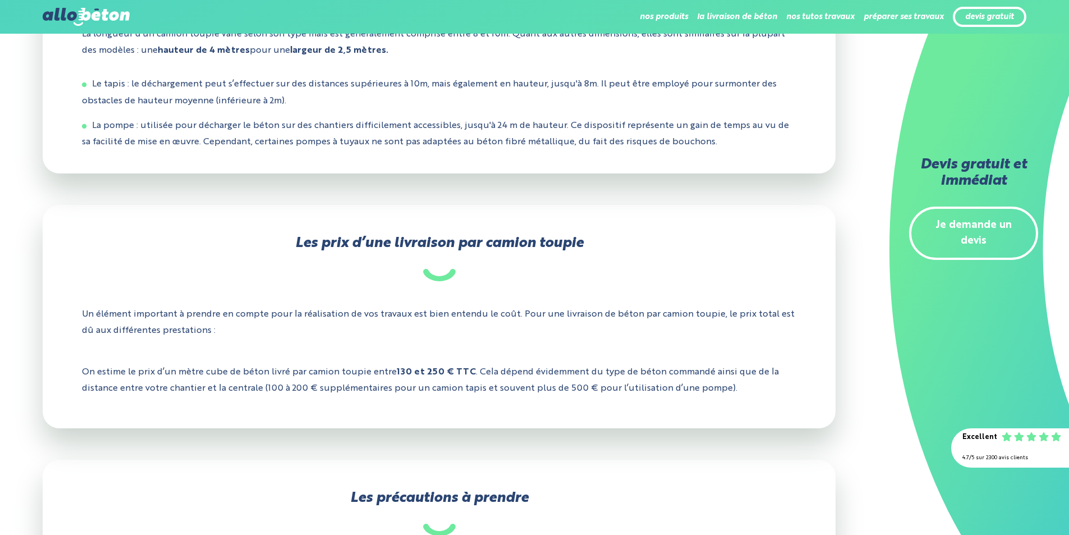
scroll to position [1796, 0]
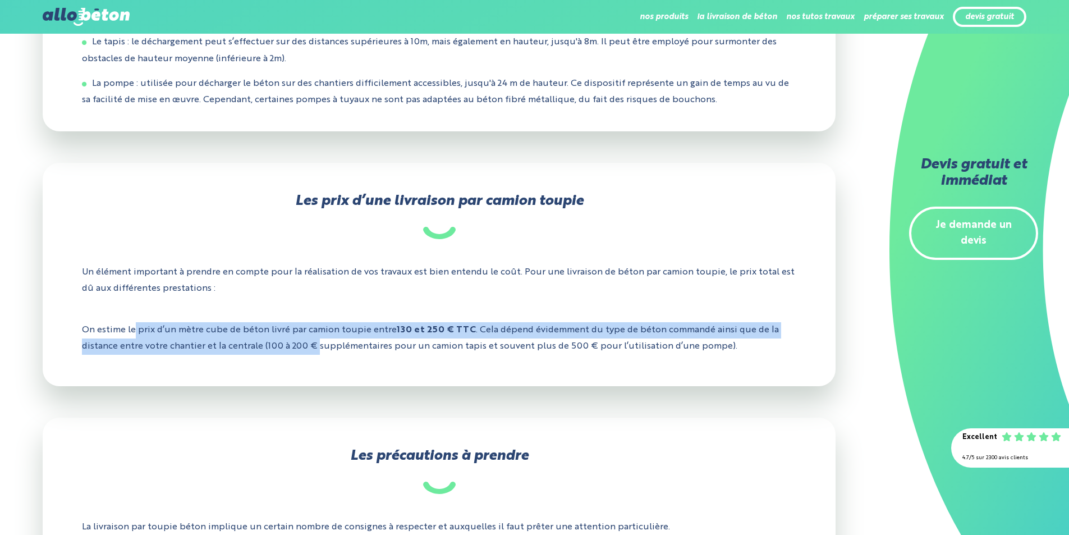
drag, startPoint x: 143, startPoint y: 338, endPoint x: 322, endPoint y: 356, distance: 180.0
click at [322, 356] on p "On estime le prix d’un mètre cube de béton livré par camion toupie entre 130 et…" at bounding box center [439, 338] width 714 height 49
click at [339, 354] on p "On estime le prix d’un mètre cube de béton livré par camion toupie entre 130 et…" at bounding box center [439, 338] width 714 height 49
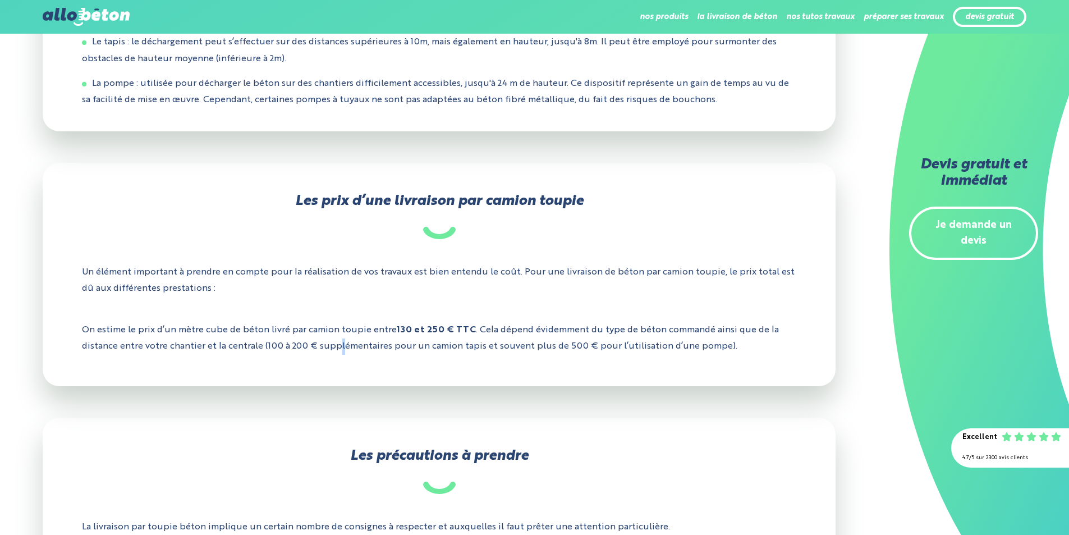
click at [344, 350] on p "On estime le prix d’un mètre cube de béton livré par camion toupie entre 130 et…" at bounding box center [439, 338] width 714 height 49
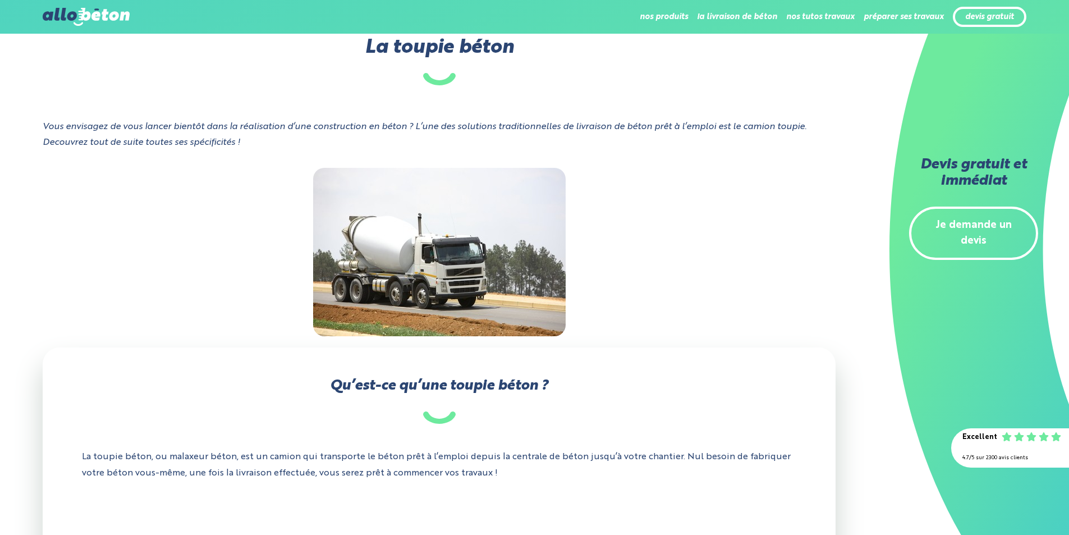
scroll to position [0, 0]
